Goal: Find specific page/section: Find specific page/section

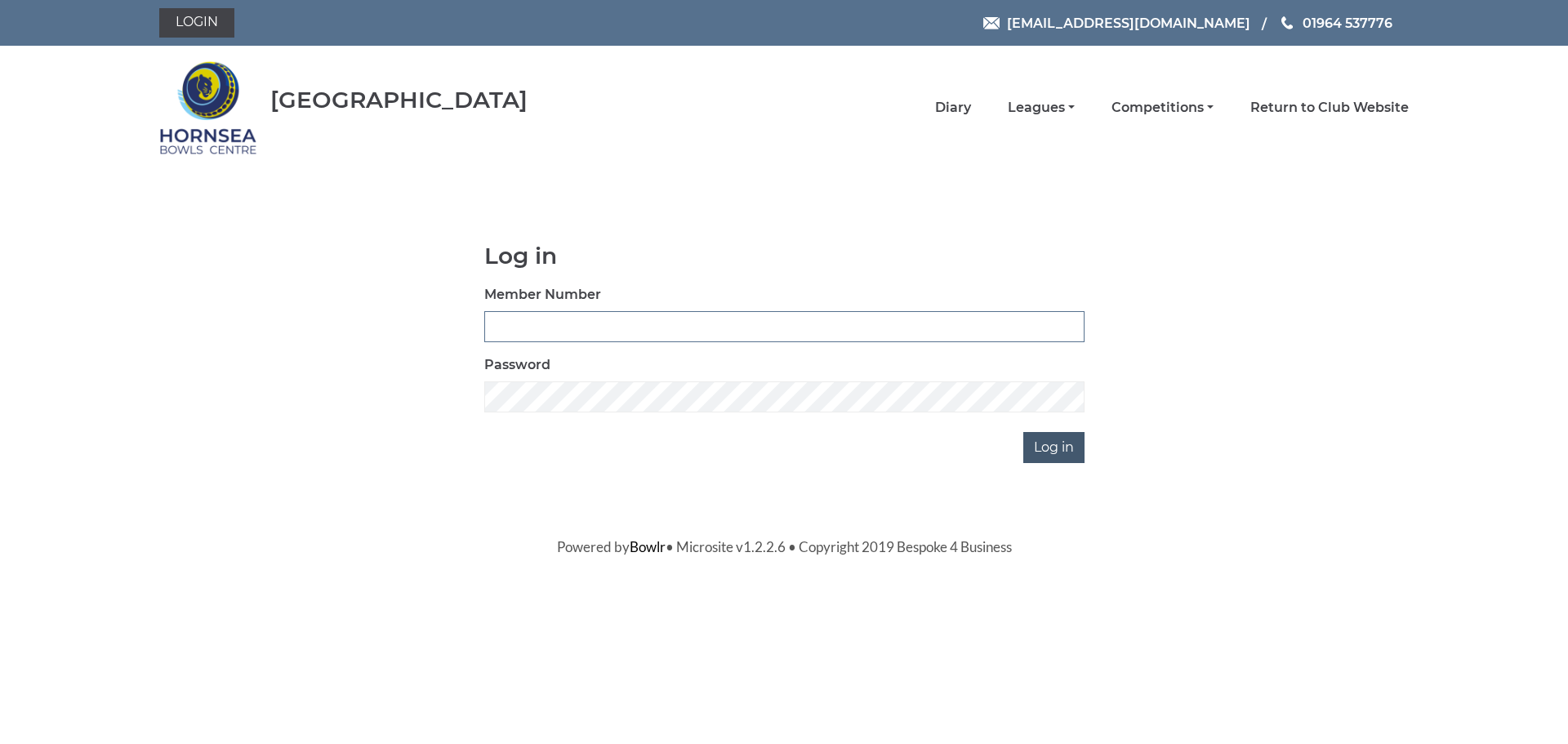
type input "1000"
click at [1053, 453] on input "Log in" at bounding box center [1053, 448] width 61 height 31
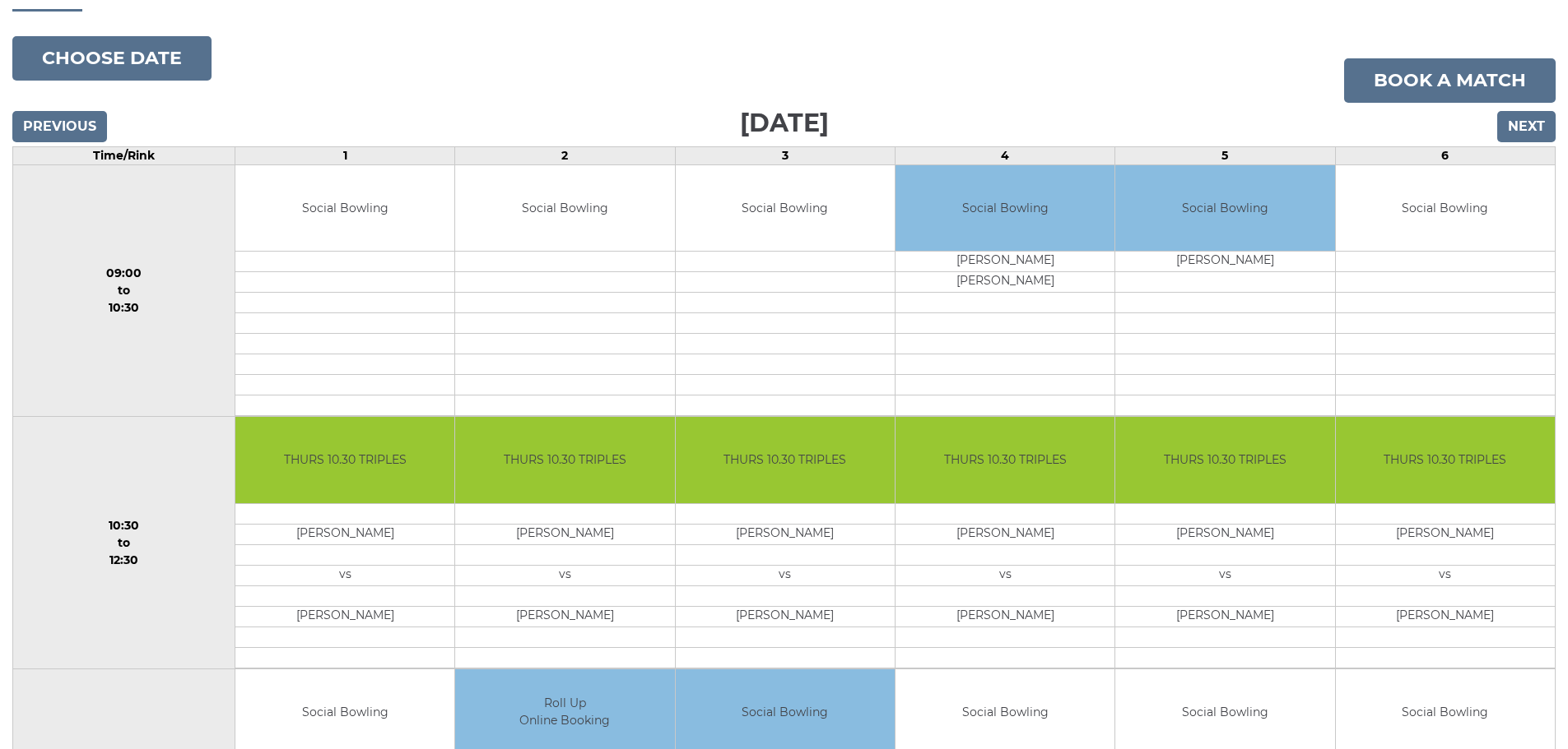
scroll to position [82, 0]
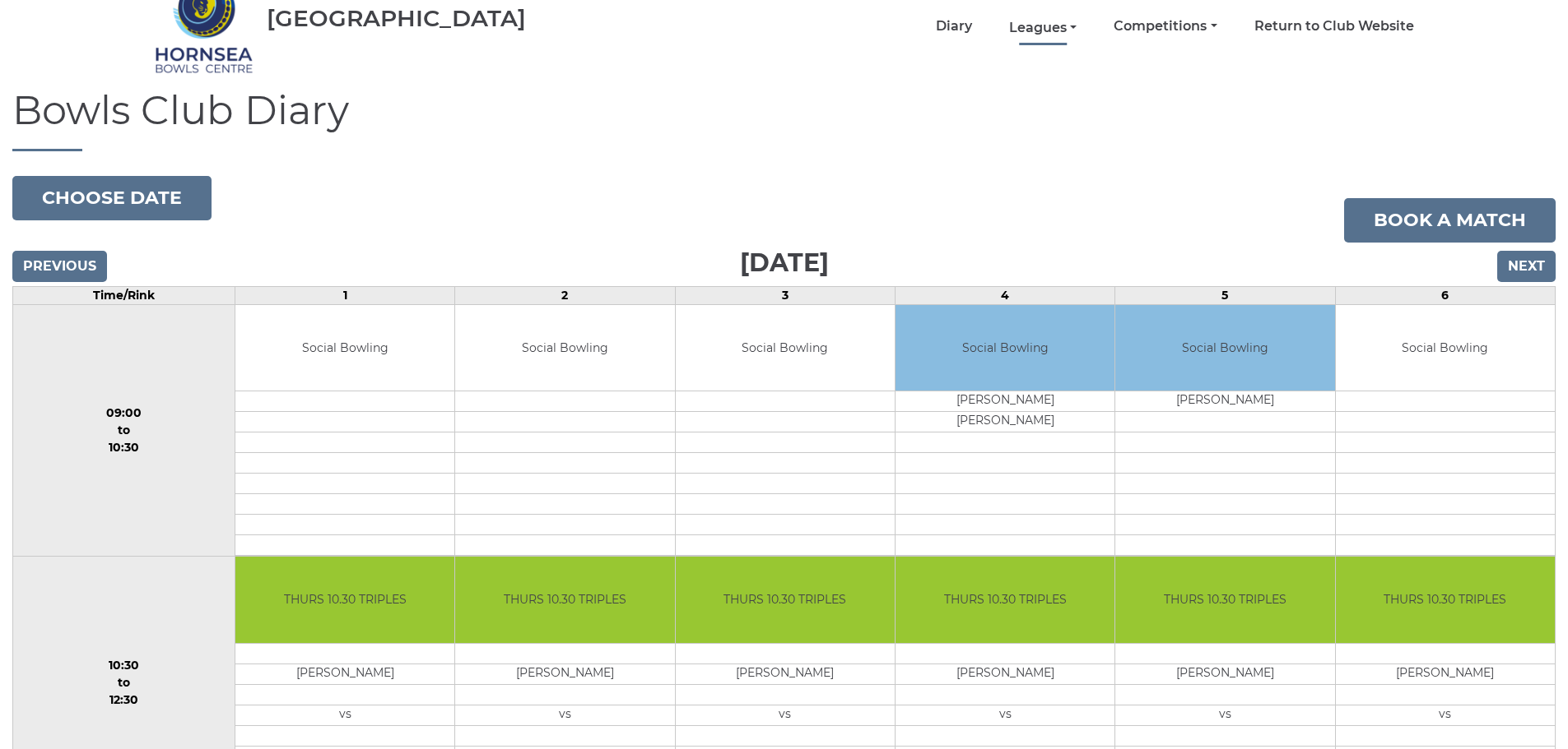
click at [1062, 30] on link "Leagues" at bounding box center [1042, 28] width 68 height 18
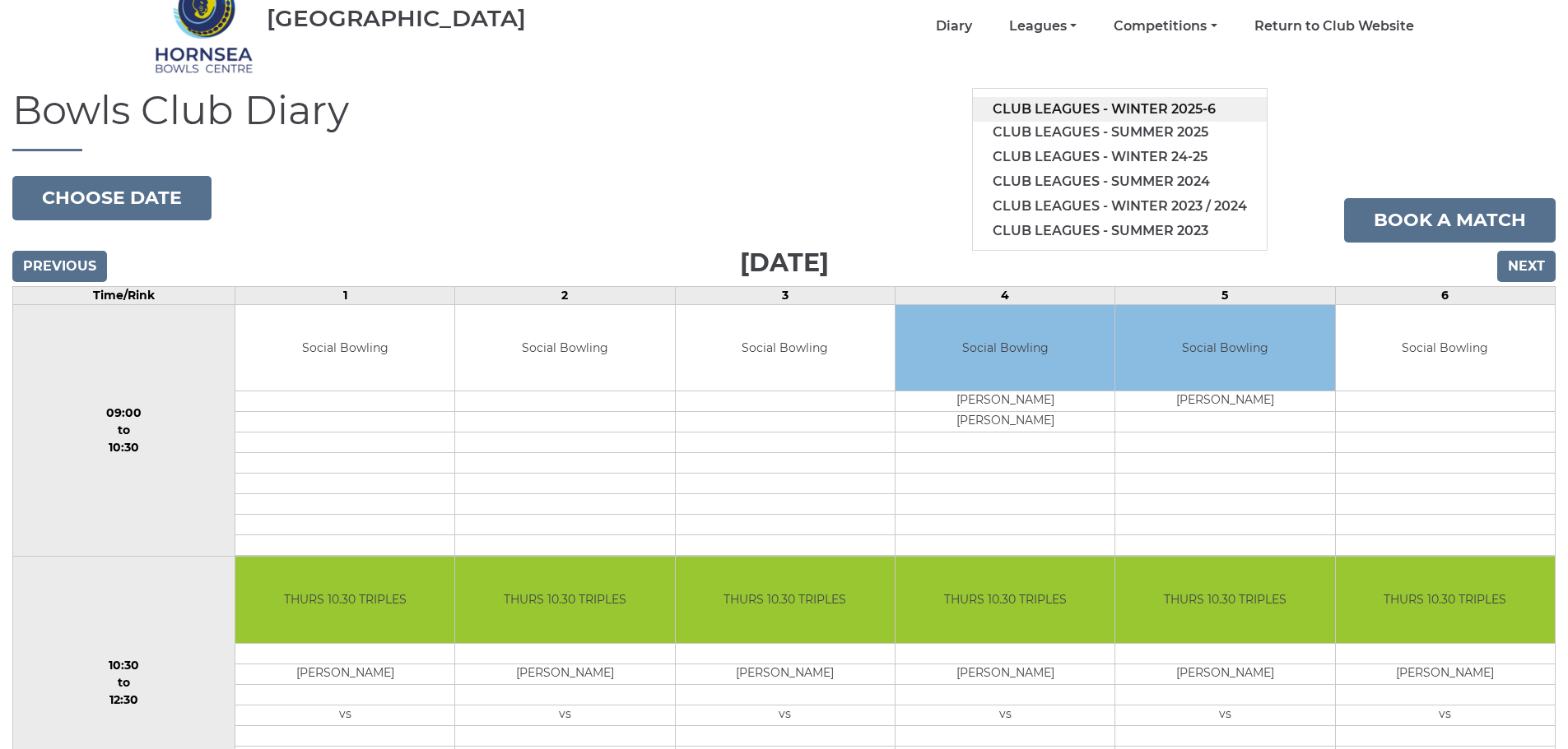
click at [1106, 108] on link "Club leagues - Winter 2025-6" at bounding box center [1120, 109] width 294 height 24
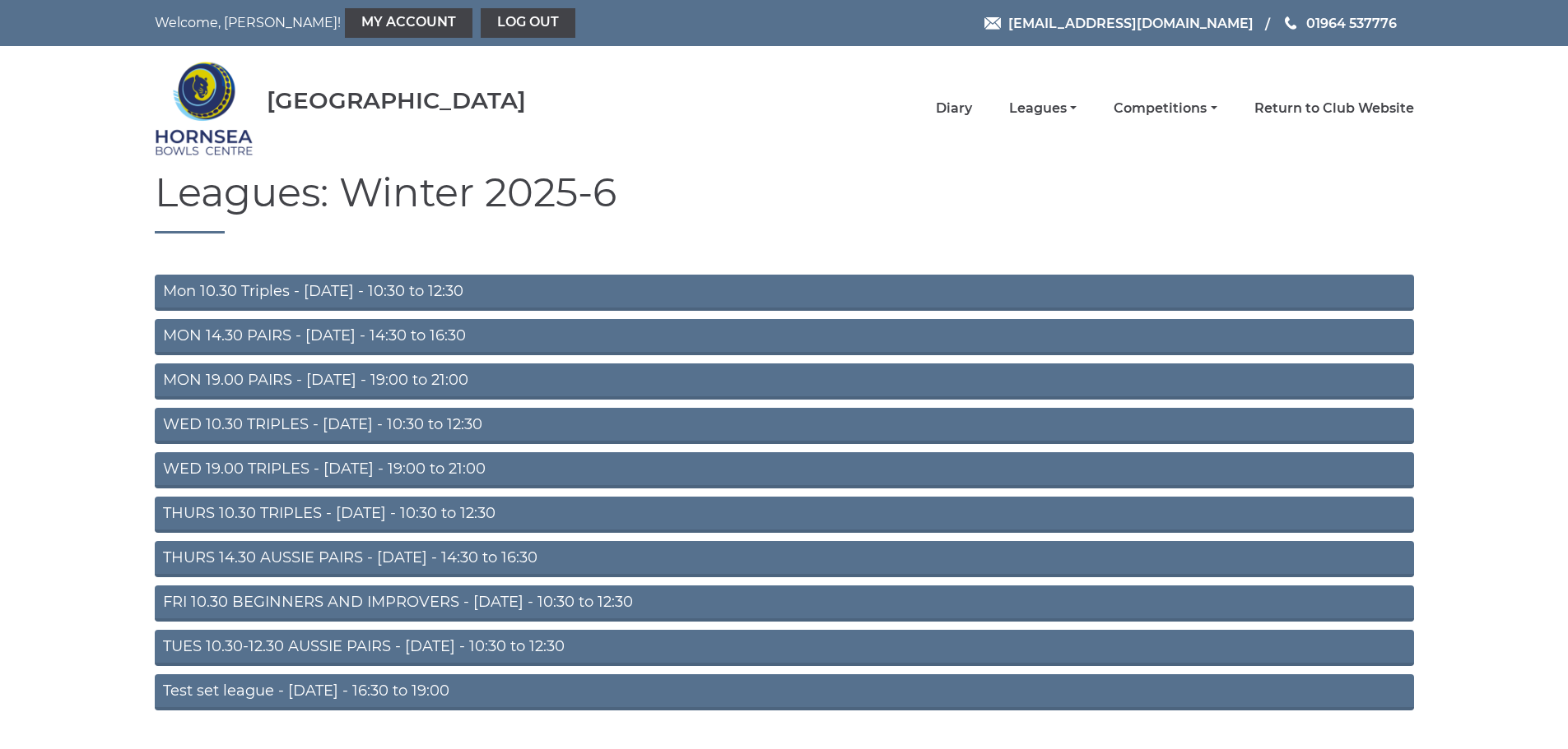
click at [387, 602] on link "FRI 10.30 BEGINNERS AND IMPROVERS - Friday - 10:30 to 12:30" at bounding box center [784, 604] width 1259 height 36
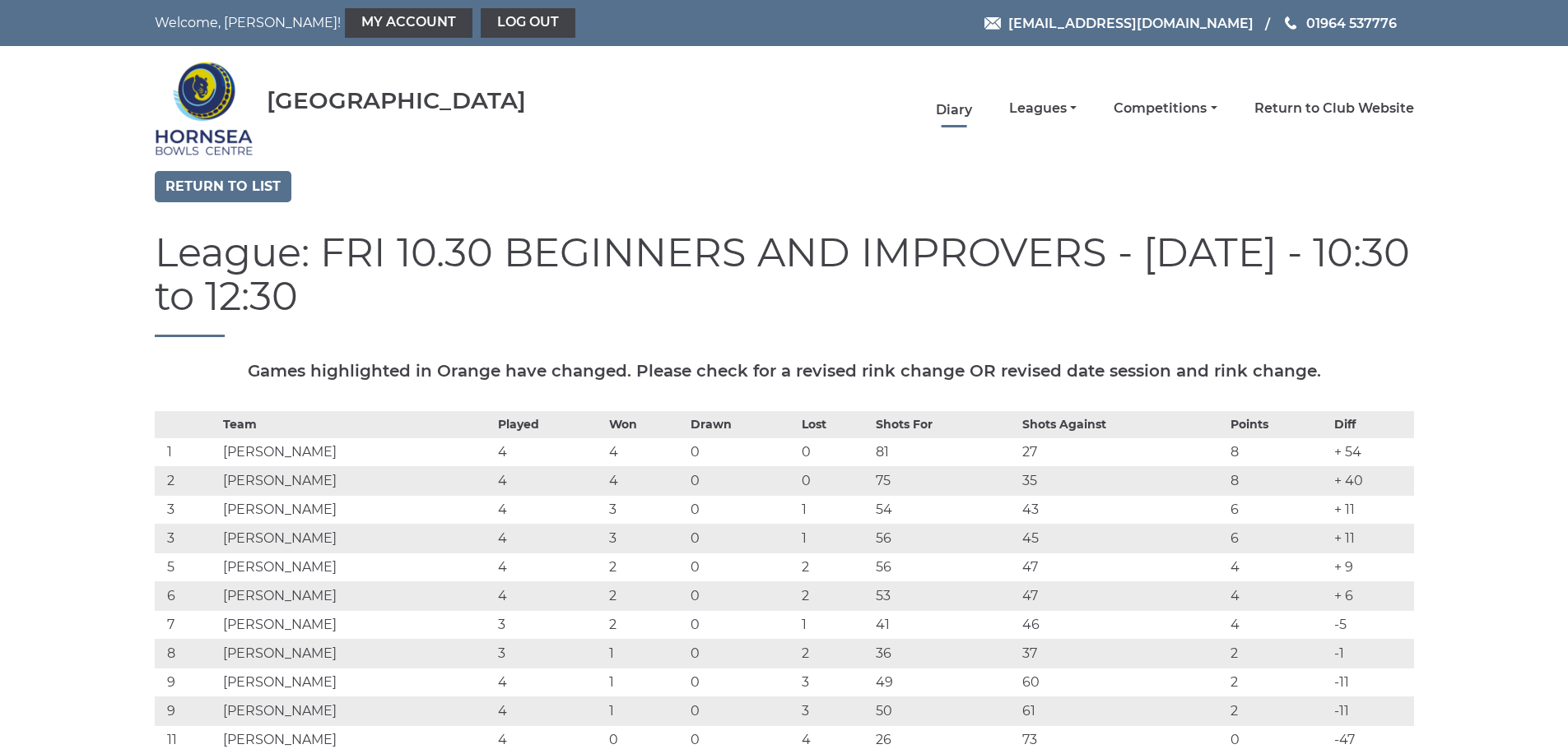
click at [959, 108] on link "Diary" at bounding box center [954, 110] width 36 height 18
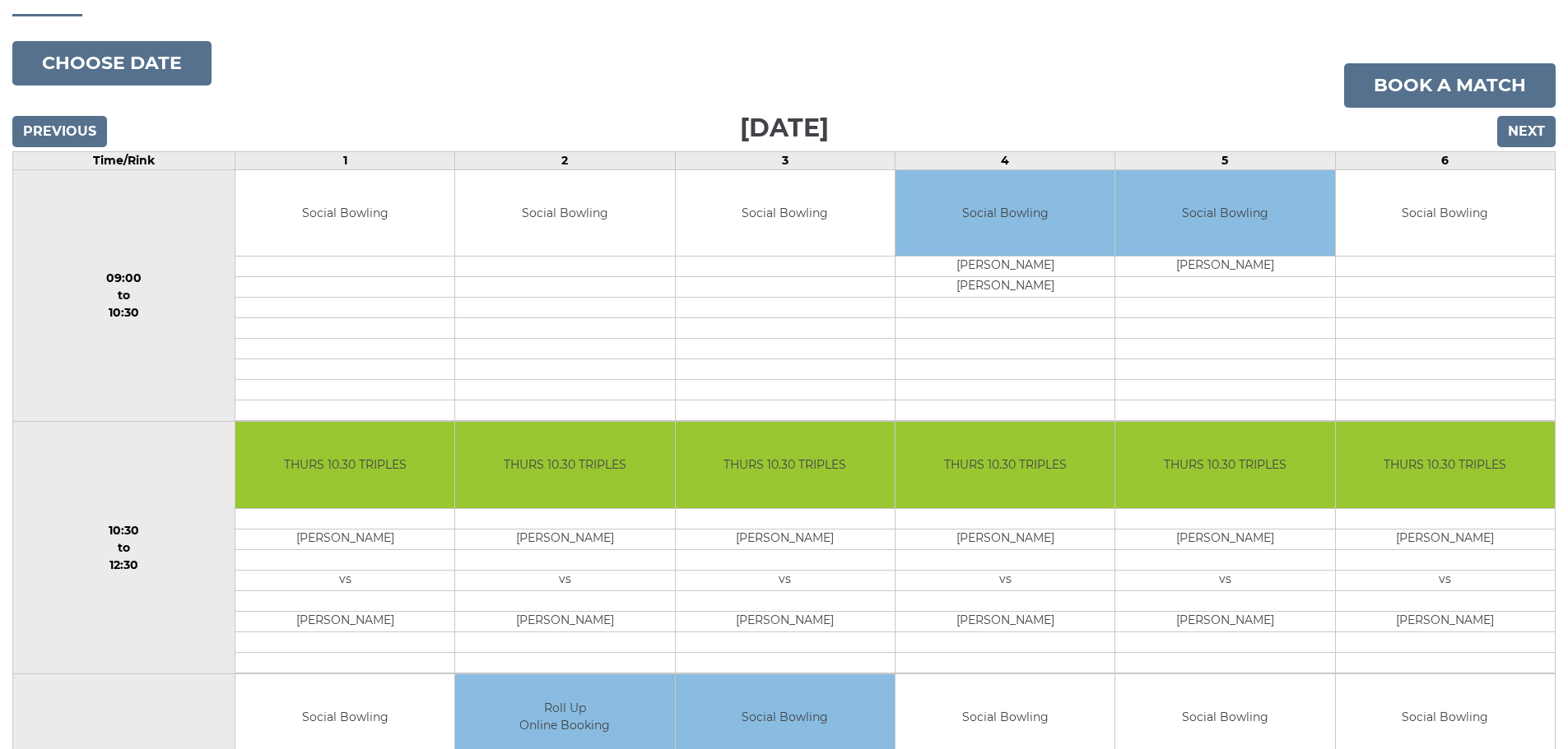
scroll to position [247, 0]
